Goal: Navigation & Orientation: Find specific page/section

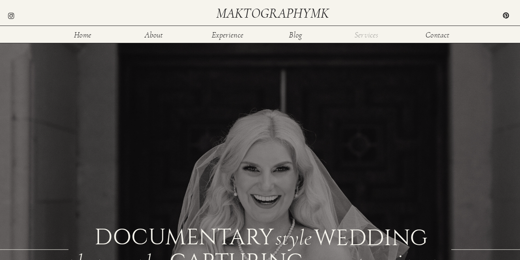
click at [375, 37] on nav "Services" at bounding box center [366, 34] width 27 height 7
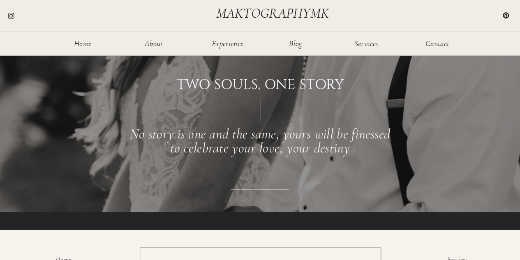
scroll to position [1150, 0]
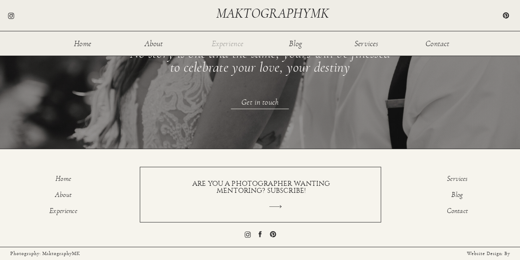
click at [225, 41] on nav "Experience" at bounding box center [227, 42] width 33 height 7
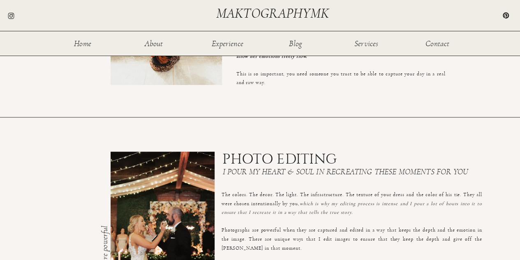
scroll to position [116, 0]
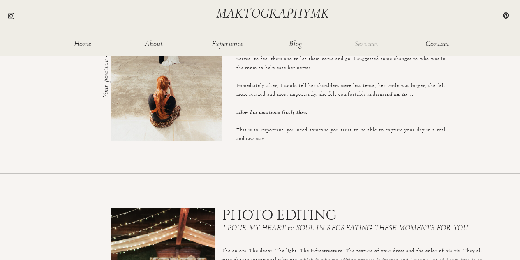
click at [368, 39] on nav "Services" at bounding box center [366, 42] width 27 height 7
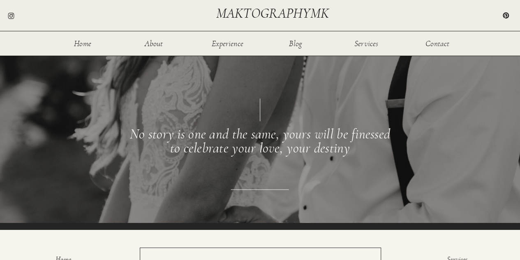
scroll to position [1150, 0]
